Goal: Task Accomplishment & Management: Complete application form

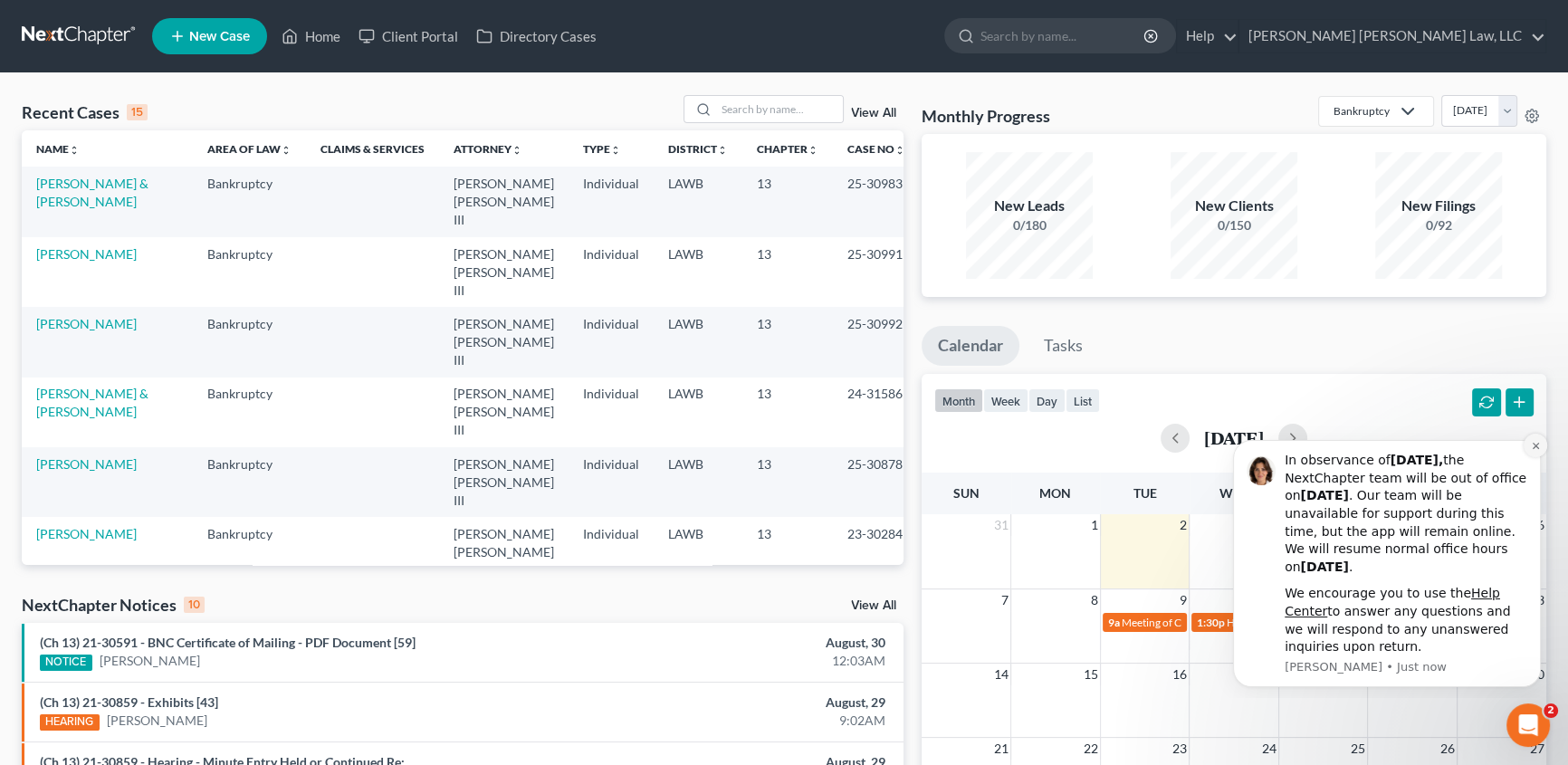
click at [1533, 450] on button "Dismiss notification" at bounding box center [1536, 445] width 24 height 24
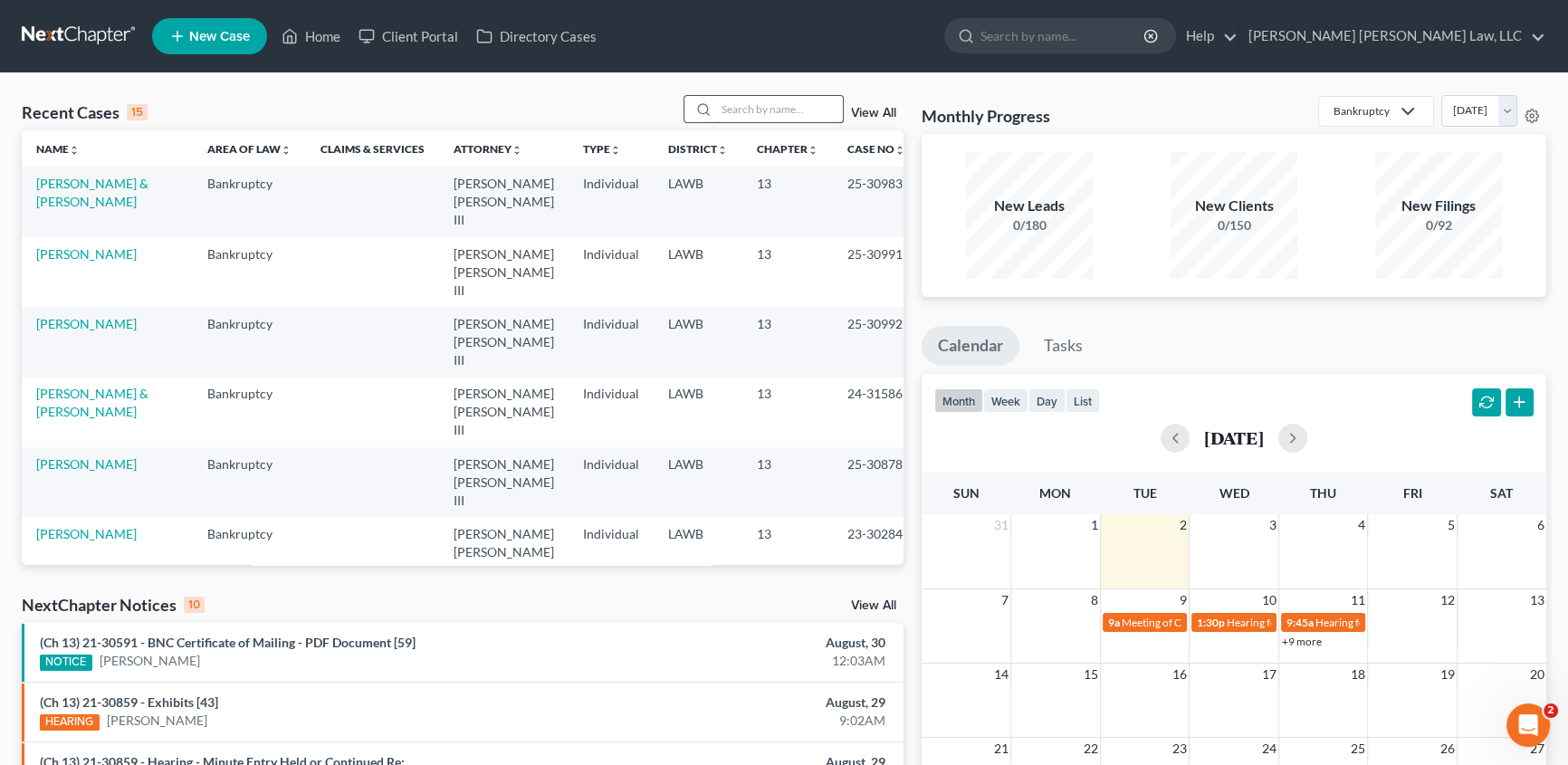
click at [782, 112] on input "search" at bounding box center [779, 109] width 127 height 26
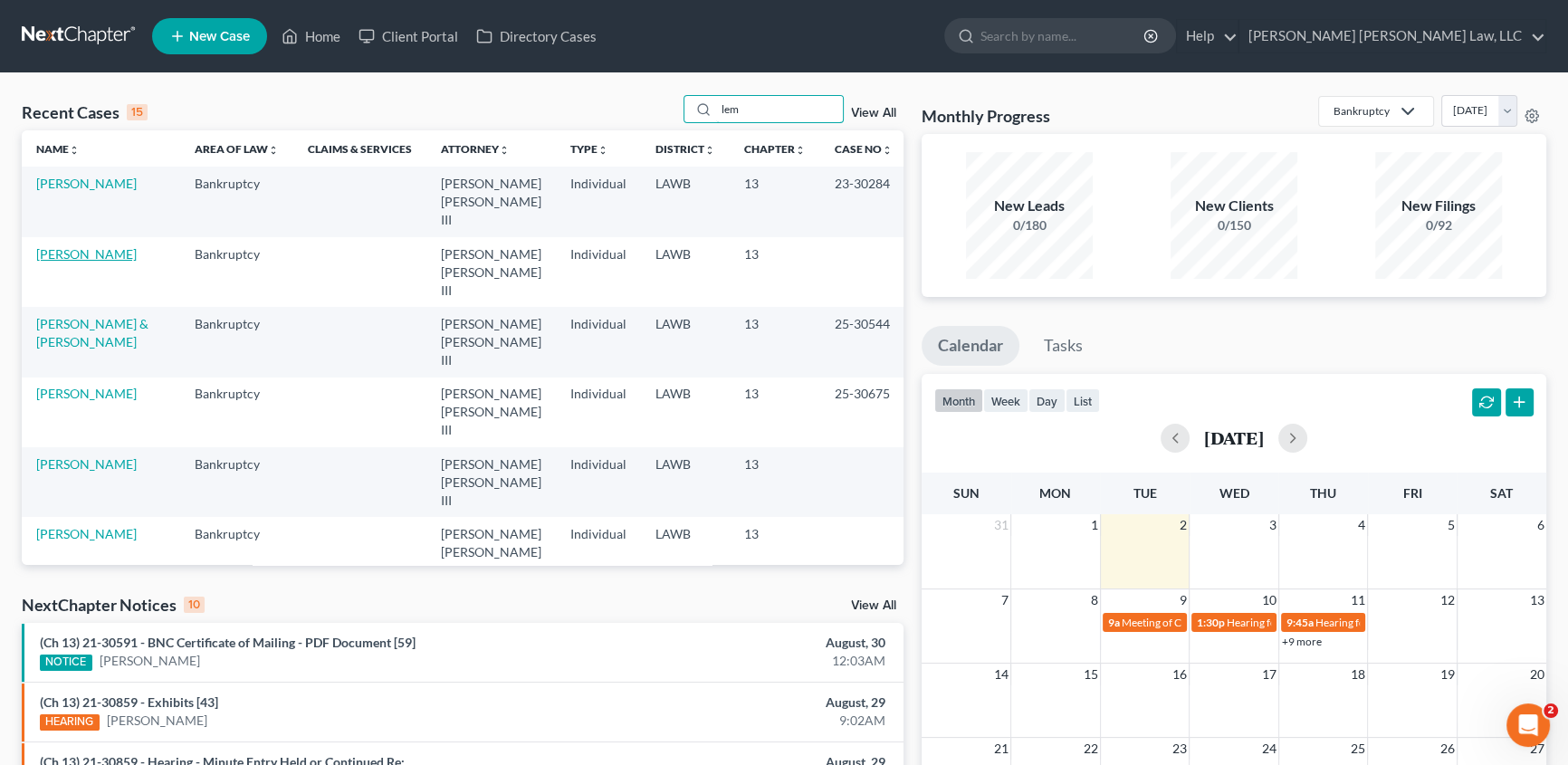
type input "lem"
click at [88, 246] on link "[PERSON_NAME]" at bounding box center [86, 253] width 101 height 15
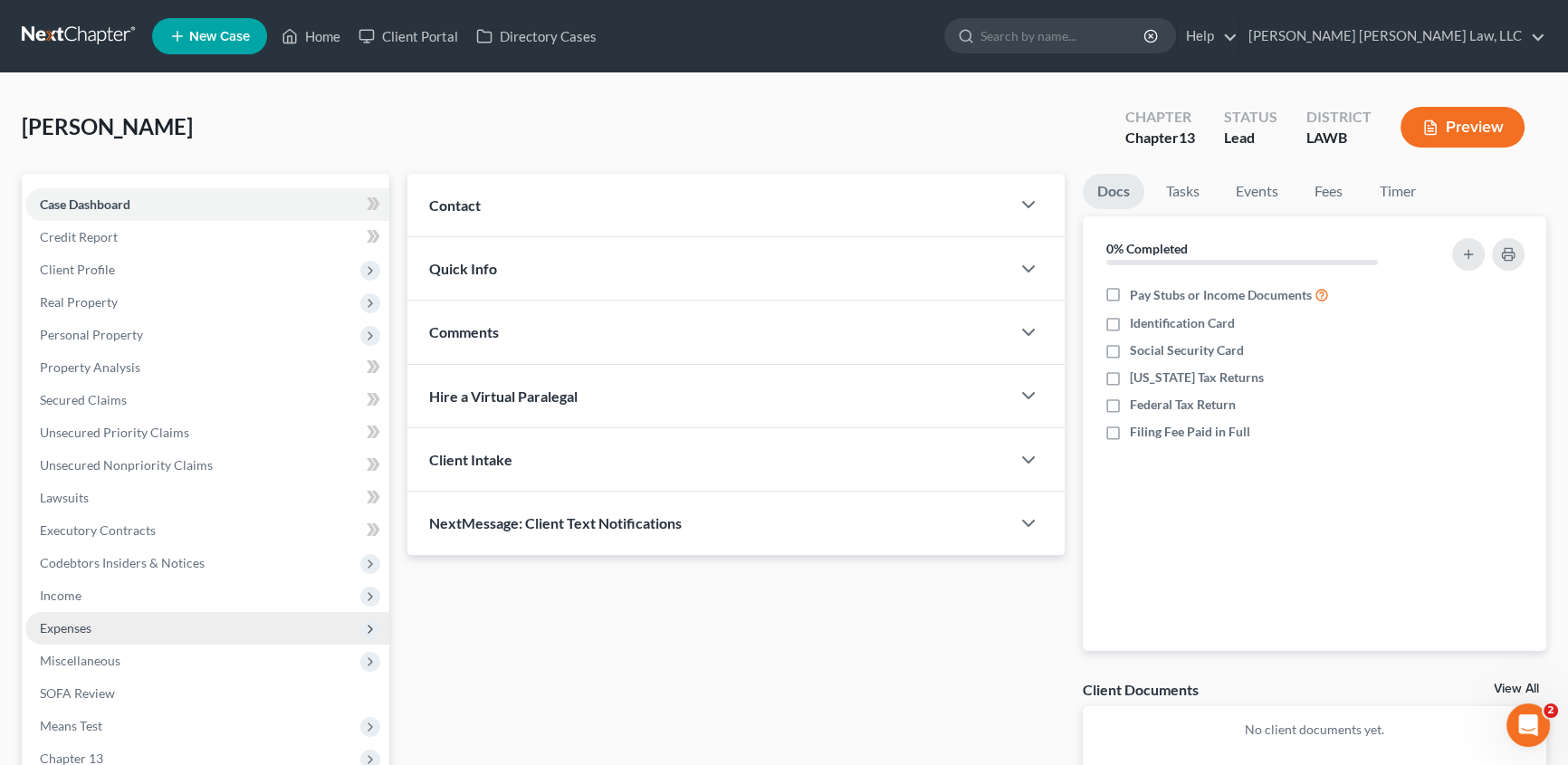
click at [113, 631] on span "Expenses" at bounding box center [207, 629] width 364 height 33
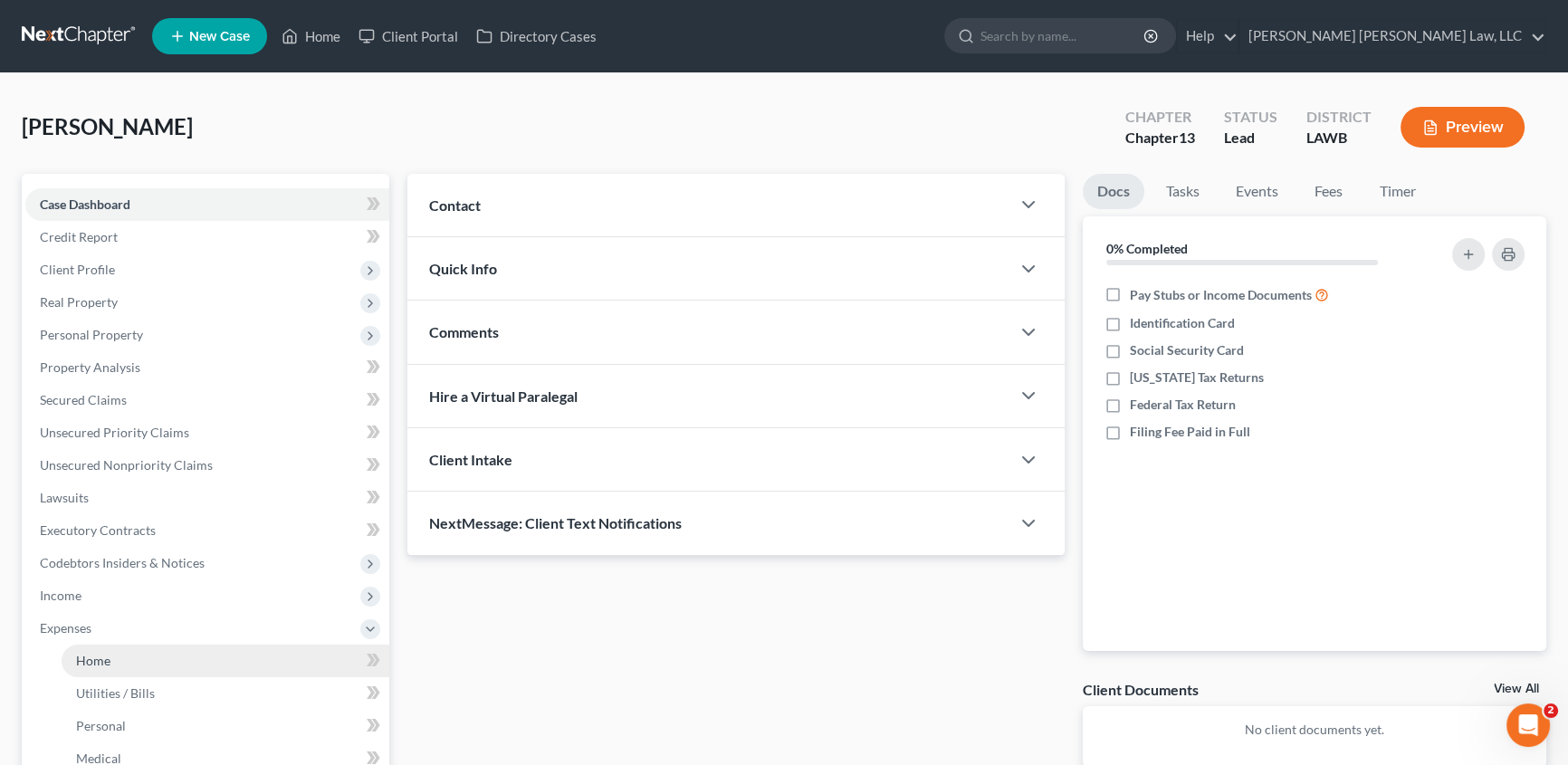
click at [91, 667] on span "Home" at bounding box center [94, 661] width 35 height 15
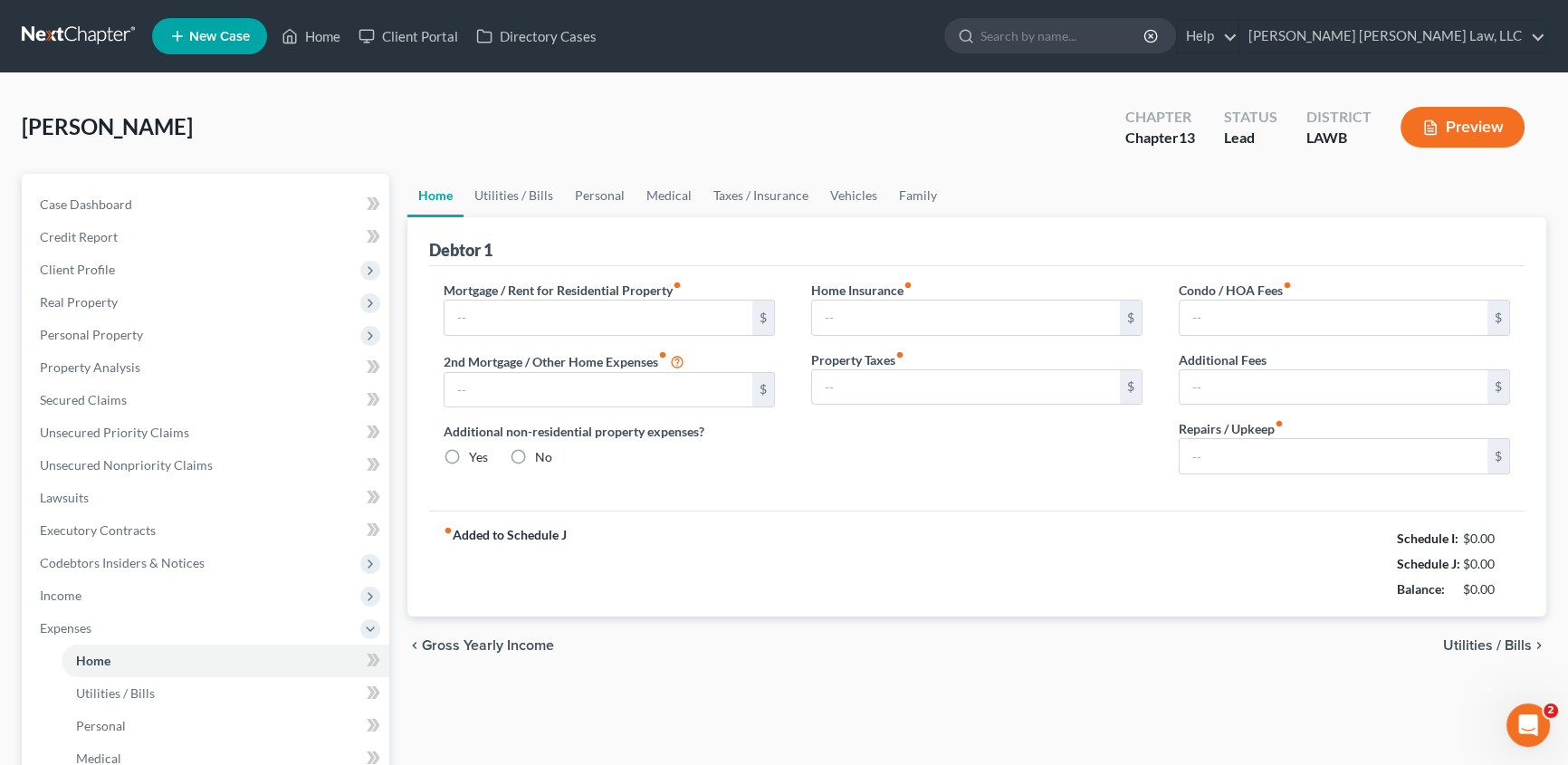
type input "0.00"
radio input "true"
type input "0.00"
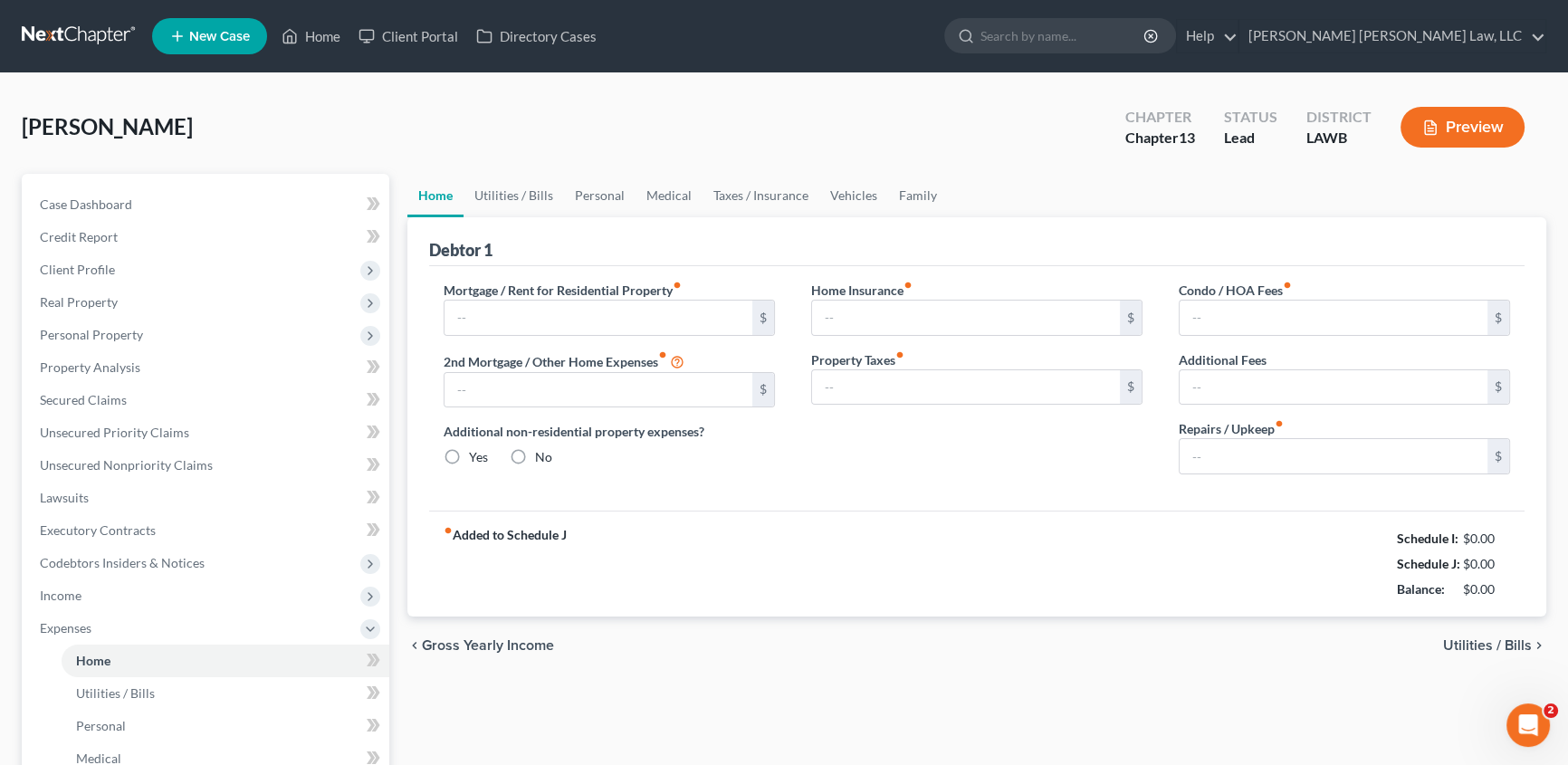
type input "0.00"
click at [522, 199] on link "Utilities / Bills" at bounding box center [513, 195] width 101 height 44
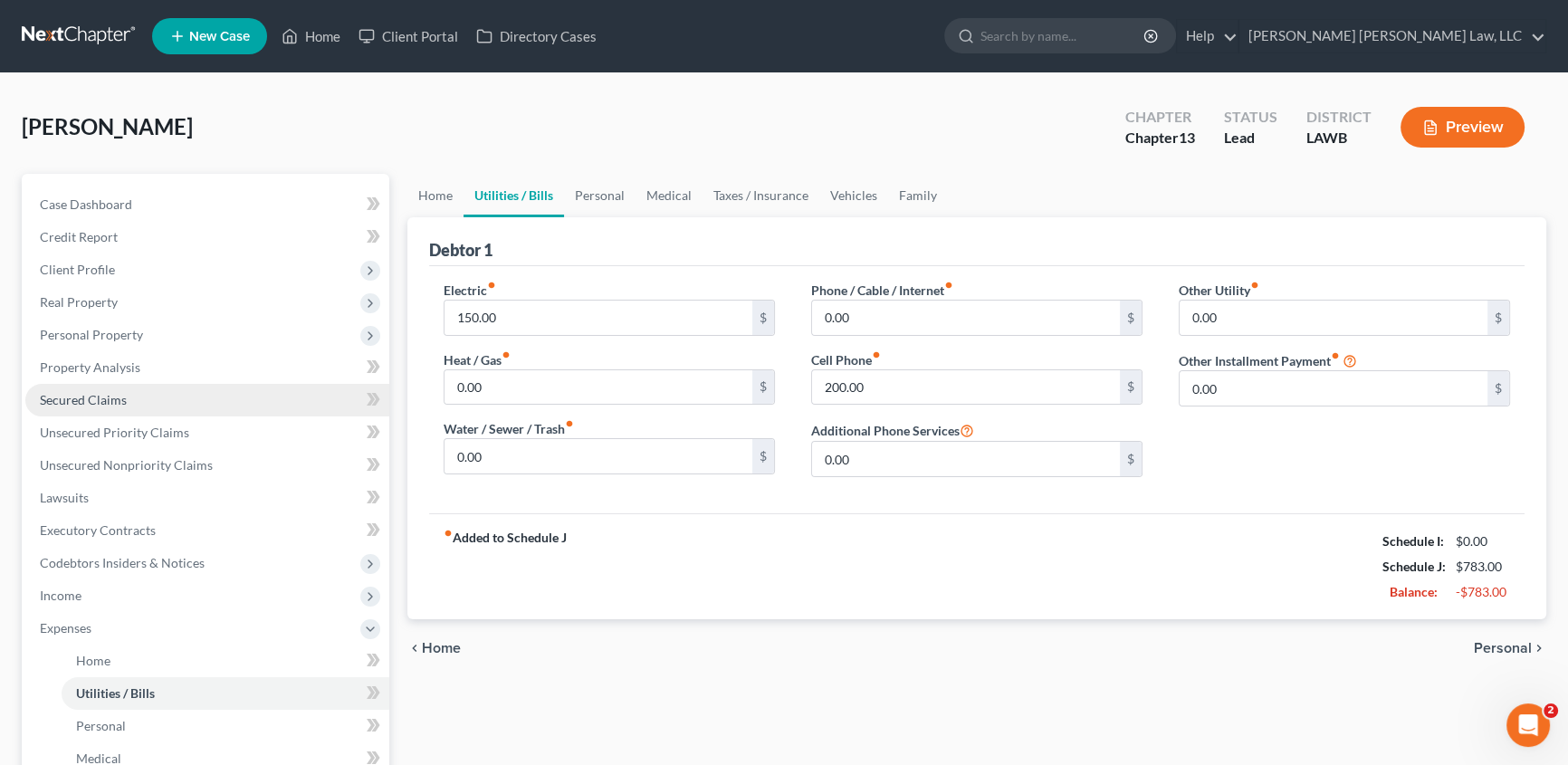
click at [127, 412] on link "Secured Claims" at bounding box center [207, 401] width 364 height 33
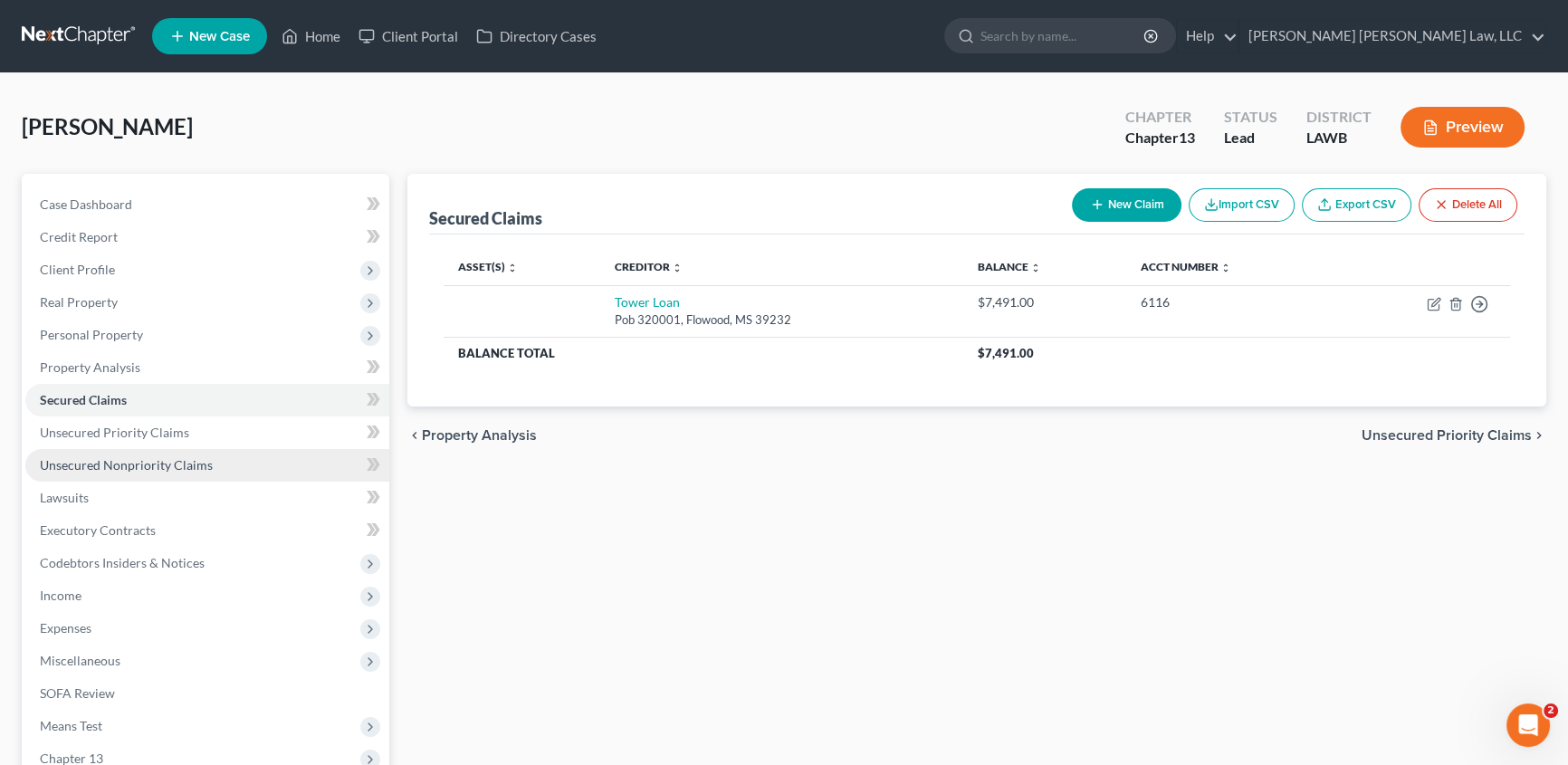
drag, startPoint x: 108, startPoint y: 463, endPoint x: 125, endPoint y: 462, distance: 17.0
click at [108, 463] on span "Unsecured Nonpriority Claims" at bounding box center [126, 464] width 173 height 15
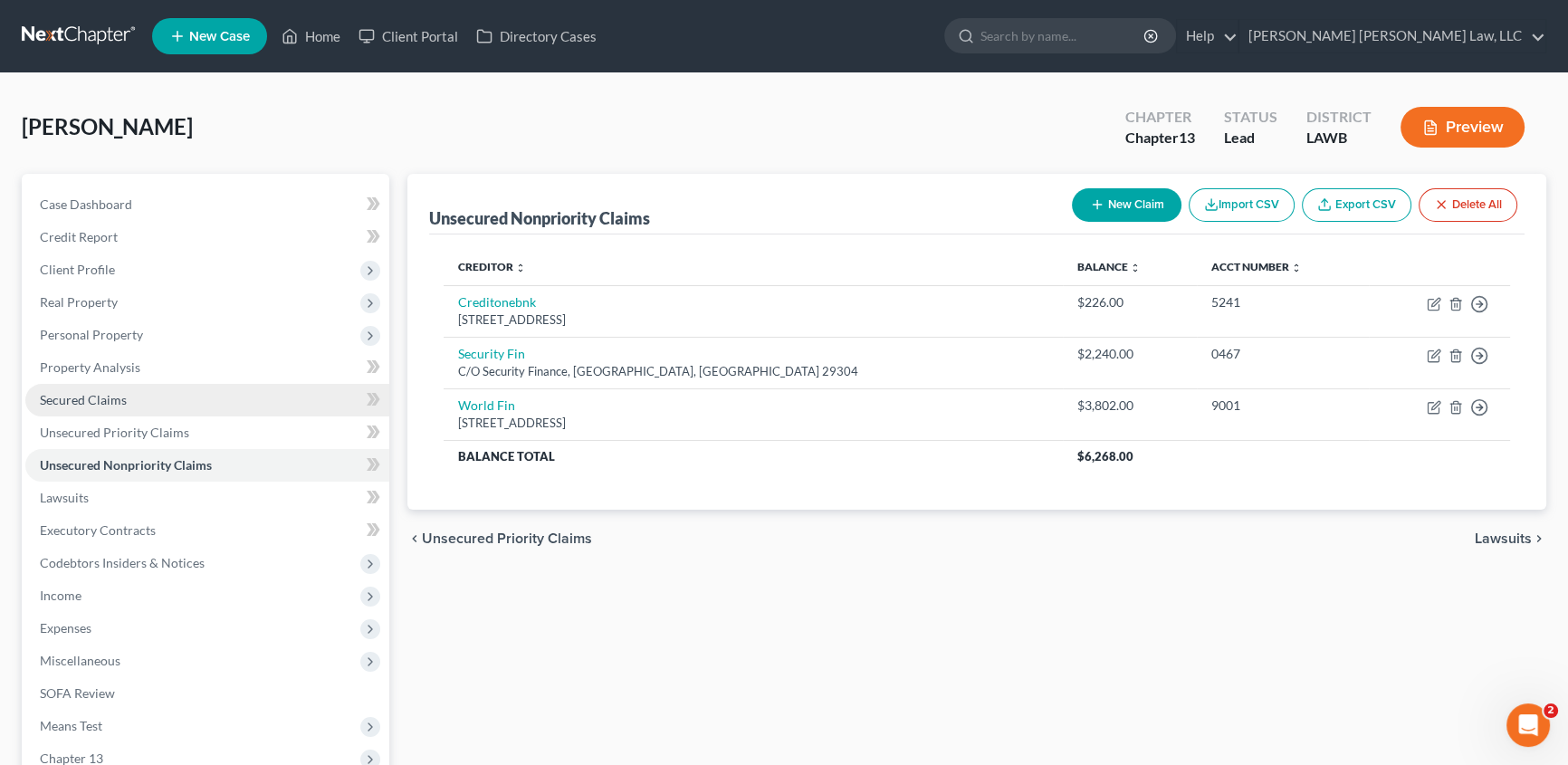
click at [91, 401] on span "Secured Claims" at bounding box center [84, 400] width 87 height 15
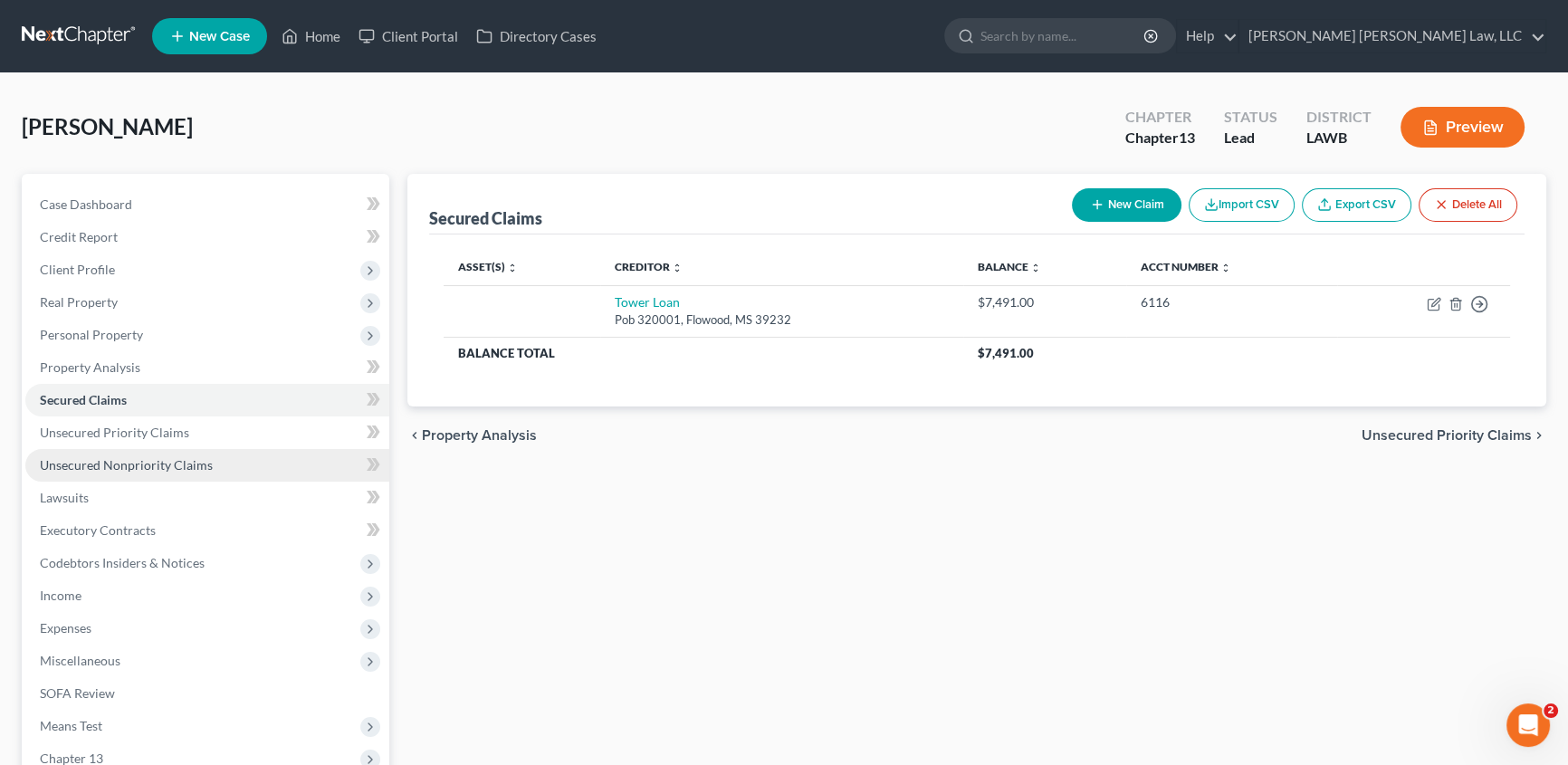
drag, startPoint x: 135, startPoint y: 456, endPoint x: 182, endPoint y: 450, distance: 47.4
click at [135, 457] on span "Unsecured Nonpriority Claims" at bounding box center [126, 464] width 173 height 15
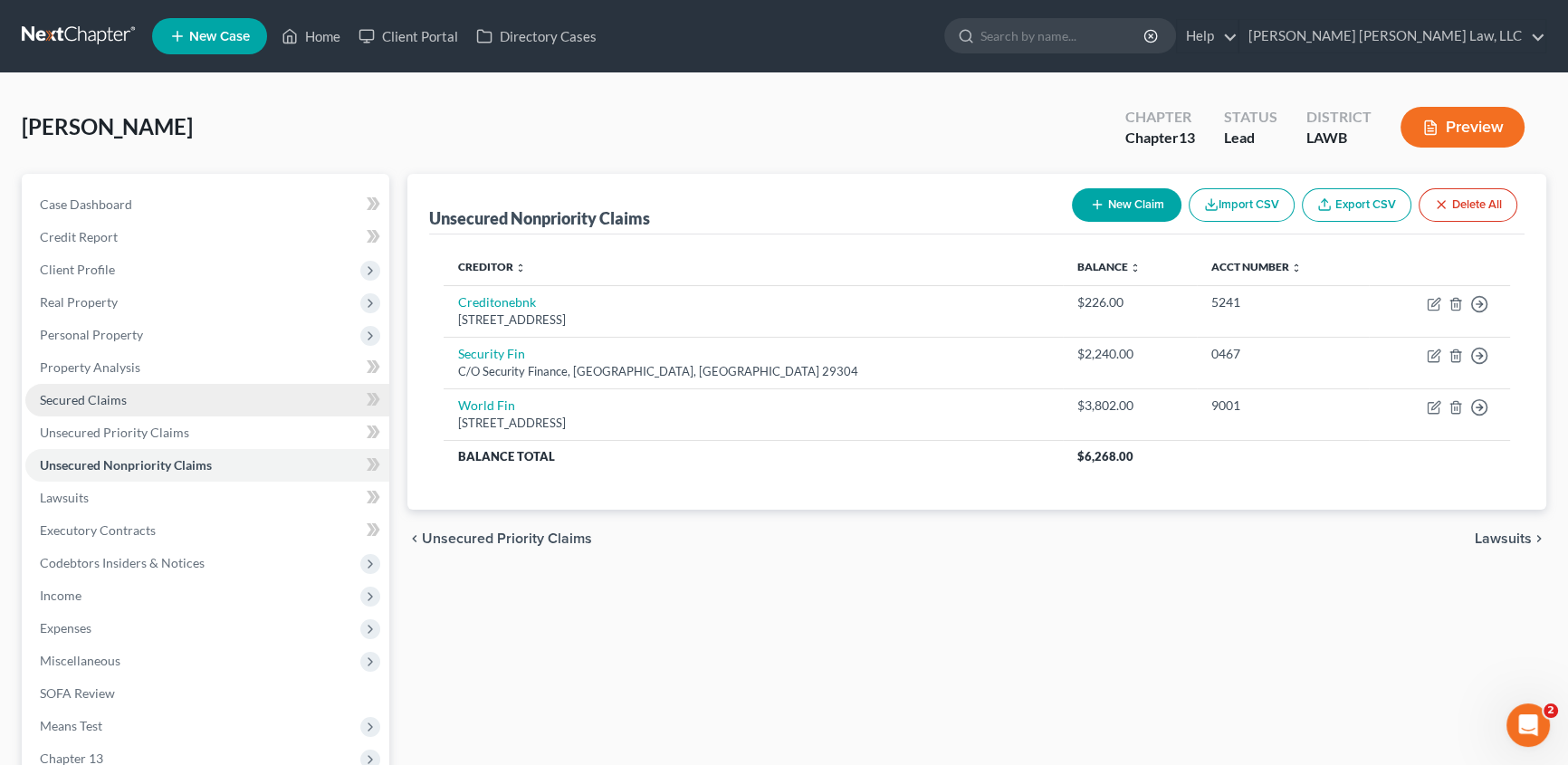
drag, startPoint x: 104, startPoint y: 396, endPoint x: 135, endPoint y: 385, distance: 32.9
click at [104, 396] on span "Secured Claims" at bounding box center [84, 400] width 87 height 15
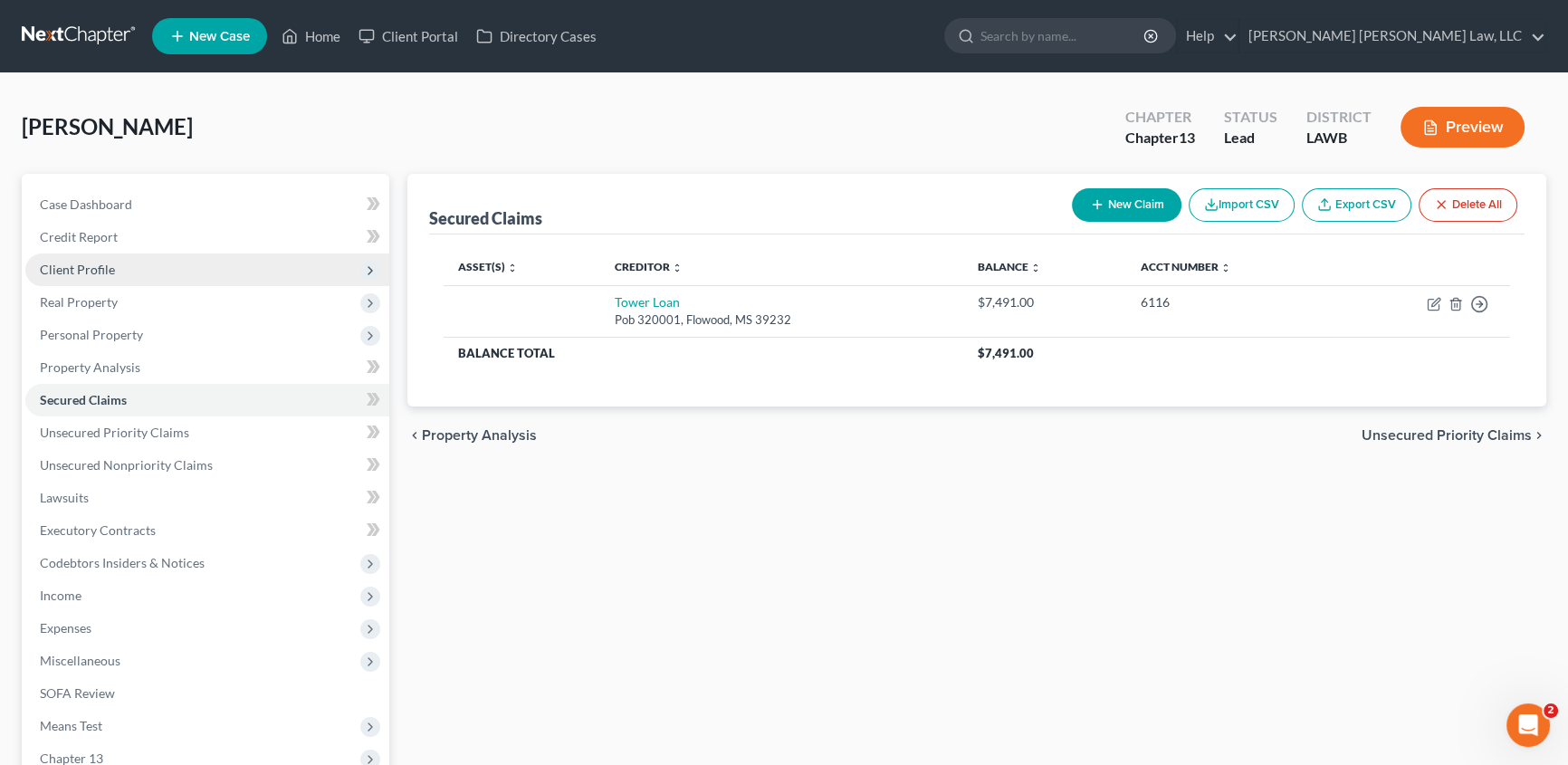
click at [103, 269] on span "Client Profile" at bounding box center [77, 269] width 75 height 15
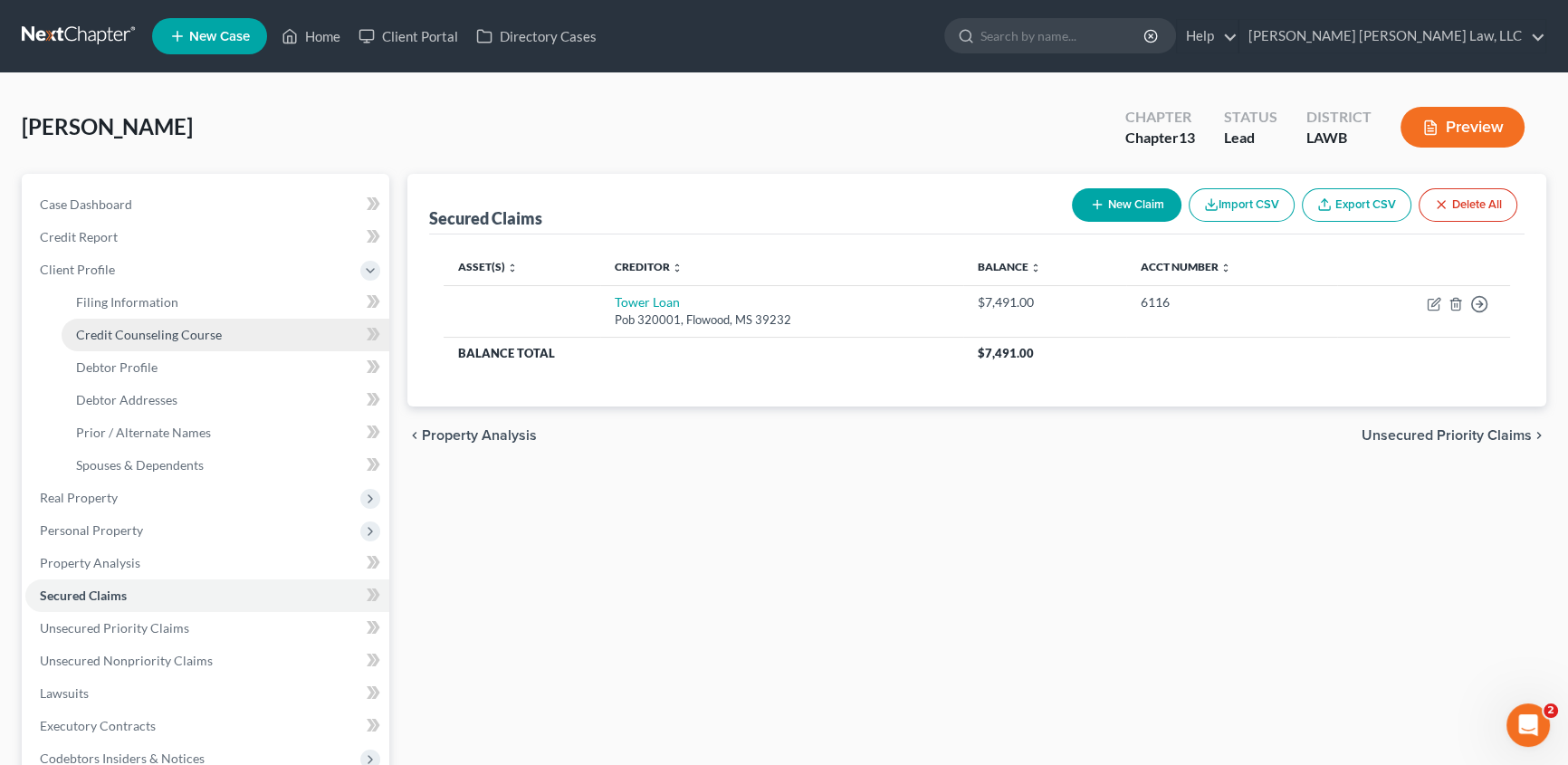
click at [103, 333] on span "Credit Counseling Course" at bounding box center [149, 334] width 145 height 15
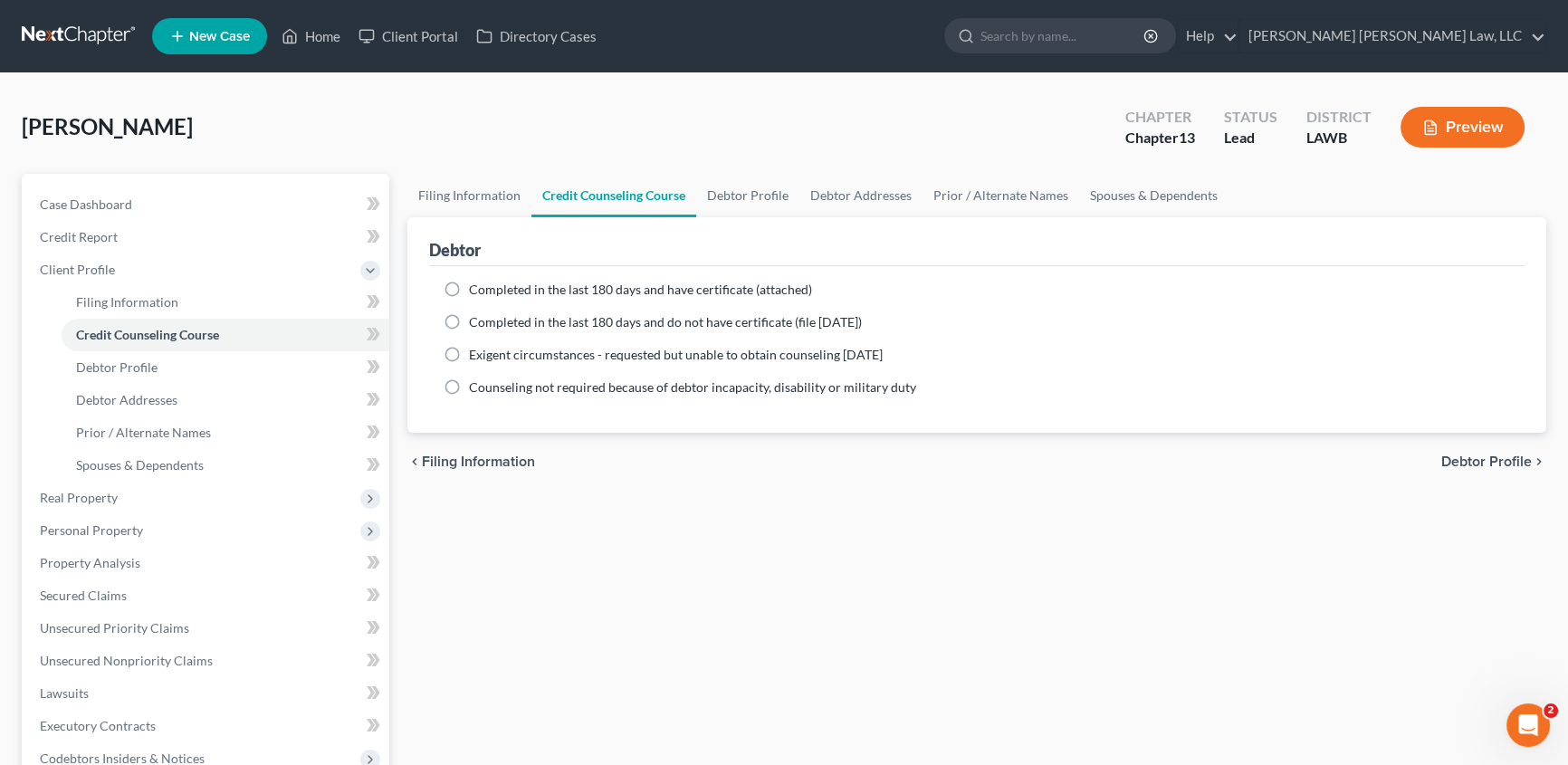
click at [469, 285] on label "Completed in the last 180 days and have certificate (attached)" at bounding box center [640, 290] width 343 height 18
click at [476, 285] on input "Completed in the last 180 days and have certificate (attached)" at bounding box center [481, 286] width 12 height 12
radio input "true"
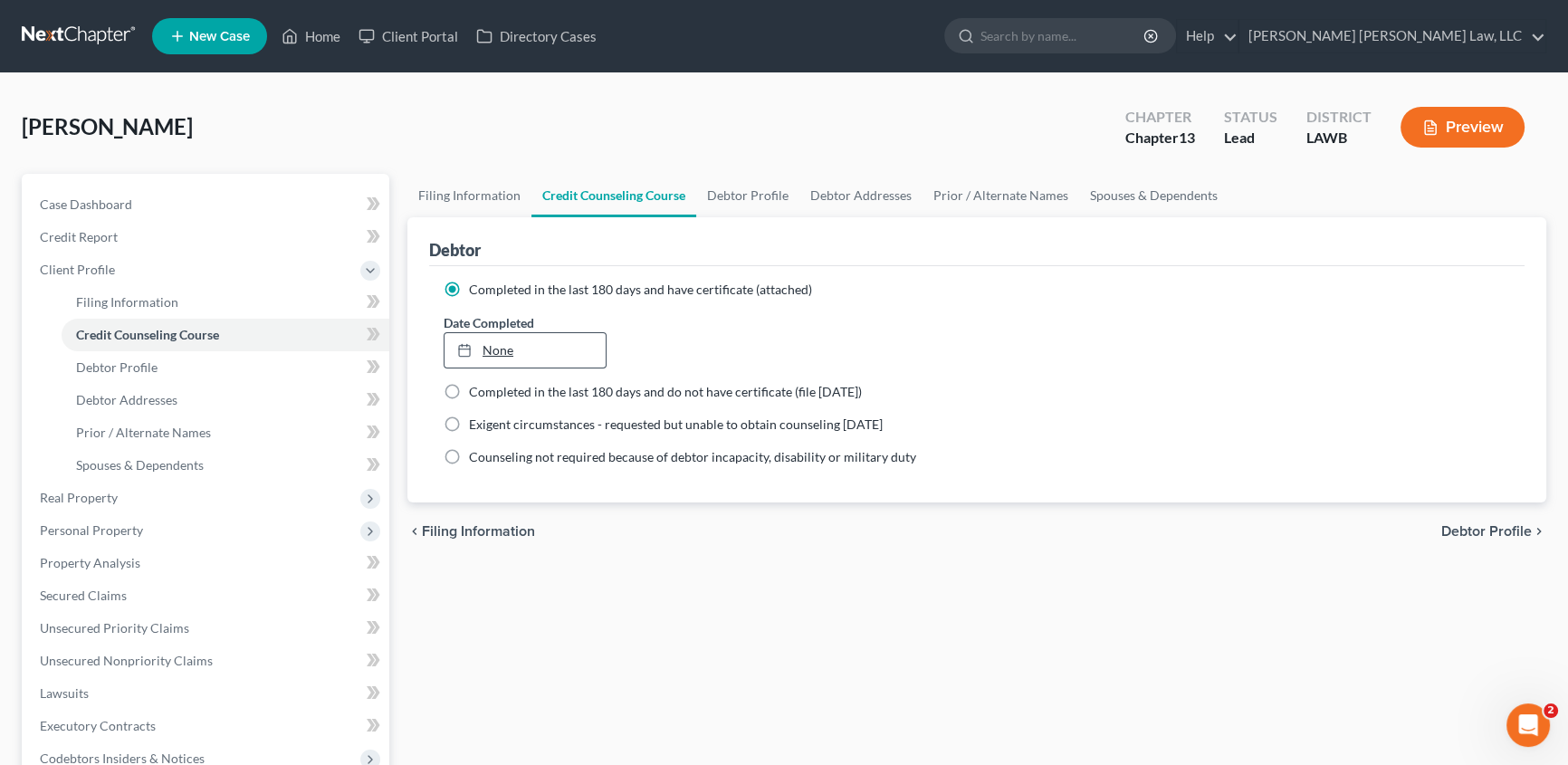
click at [498, 342] on link "None" at bounding box center [524, 351] width 161 height 35
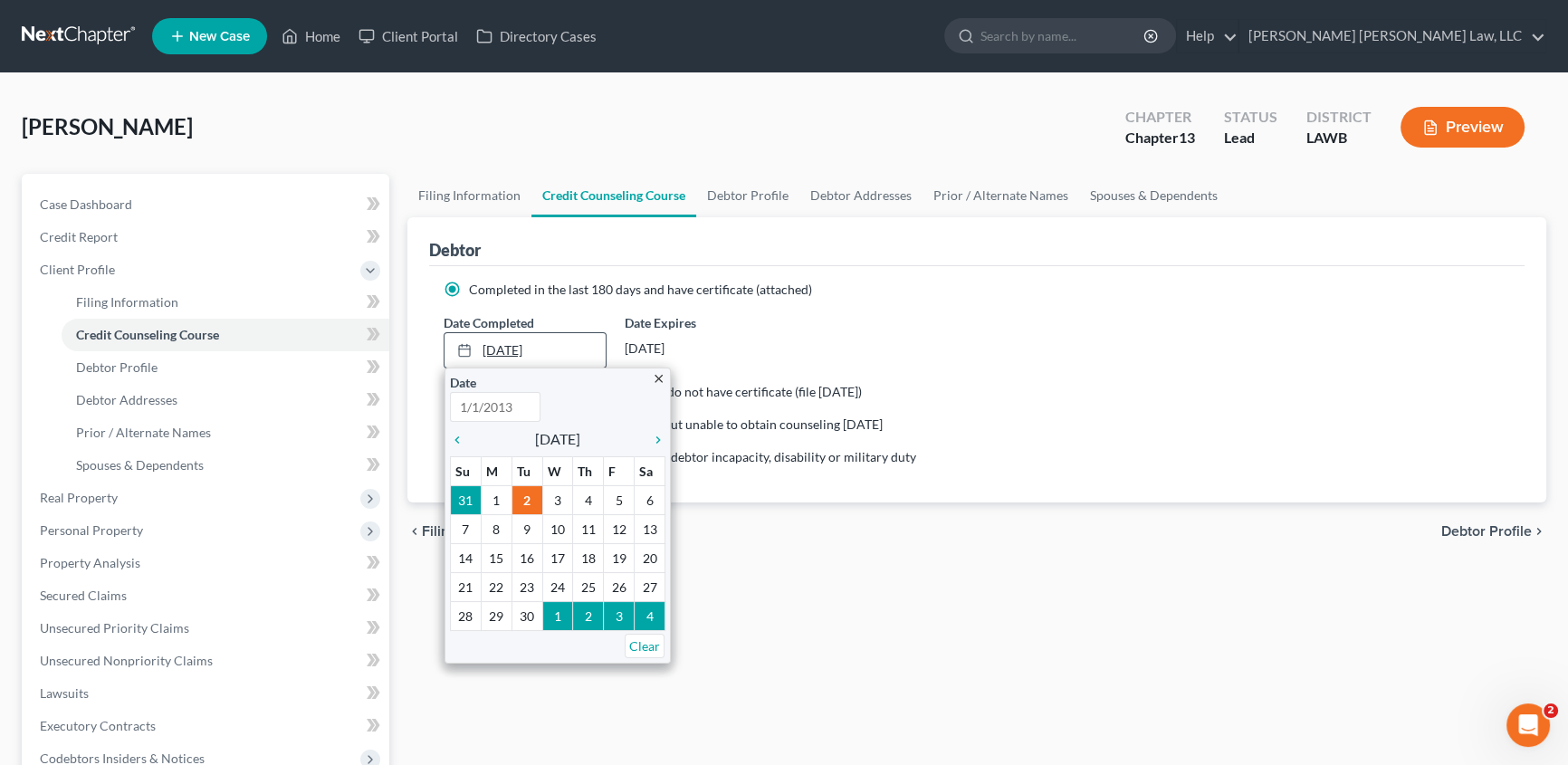
type input "[DATE]"
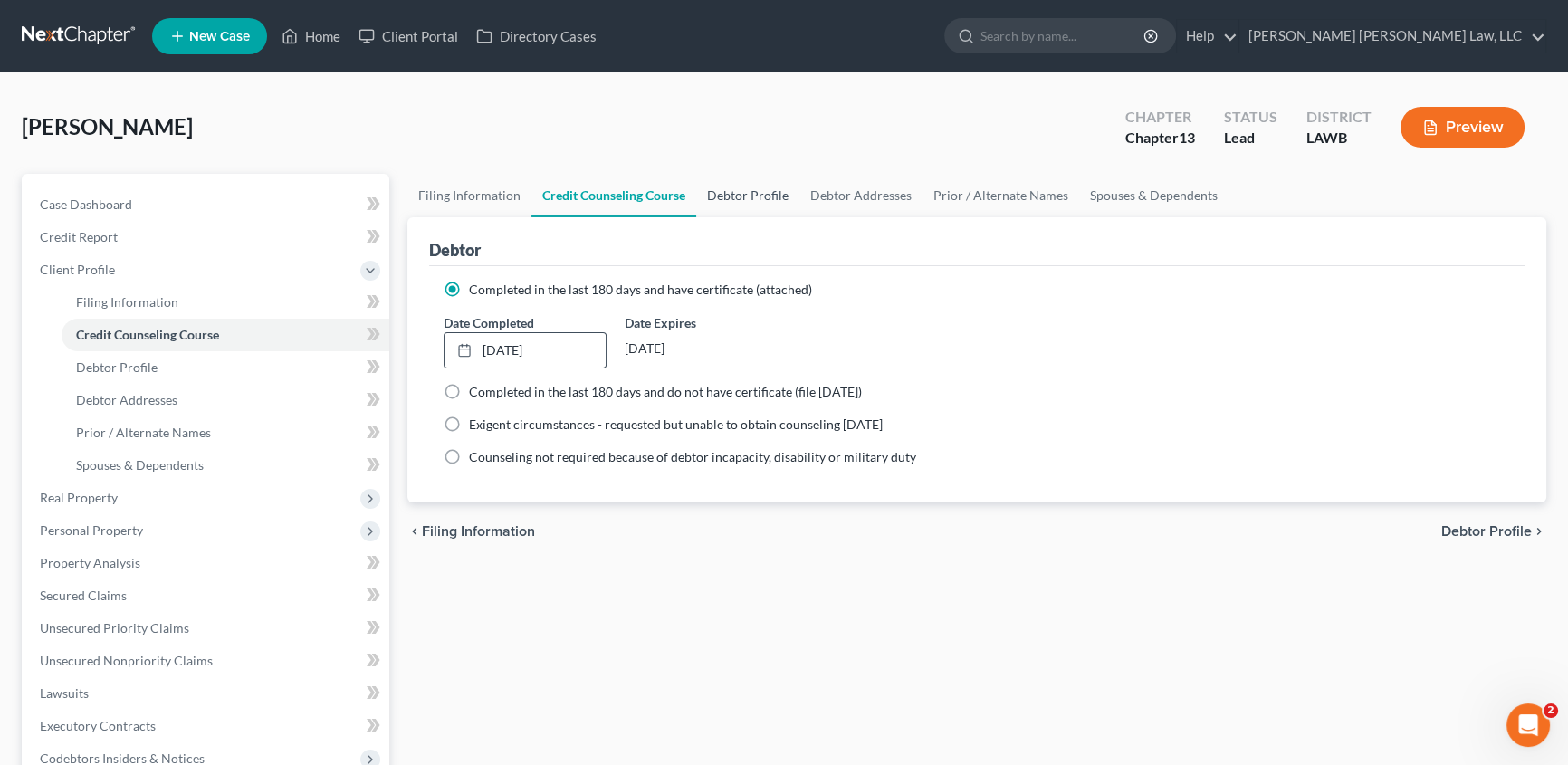
click at [729, 194] on link "Debtor Profile" at bounding box center [748, 195] width 104 height 44
select select "0"
